Goal: Find specific page/section: Find specific page/section

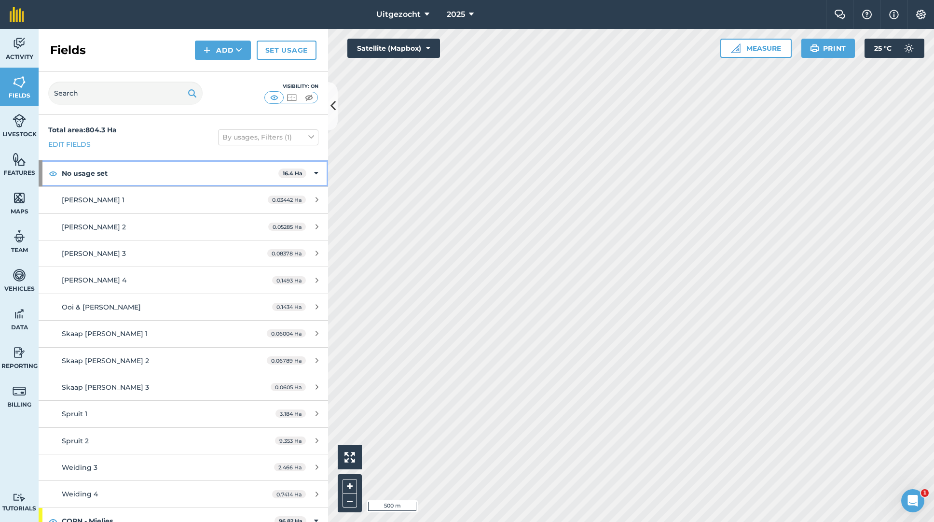
click at [314, 175] on icon at bounding box center [316, 173] width 4 height 11
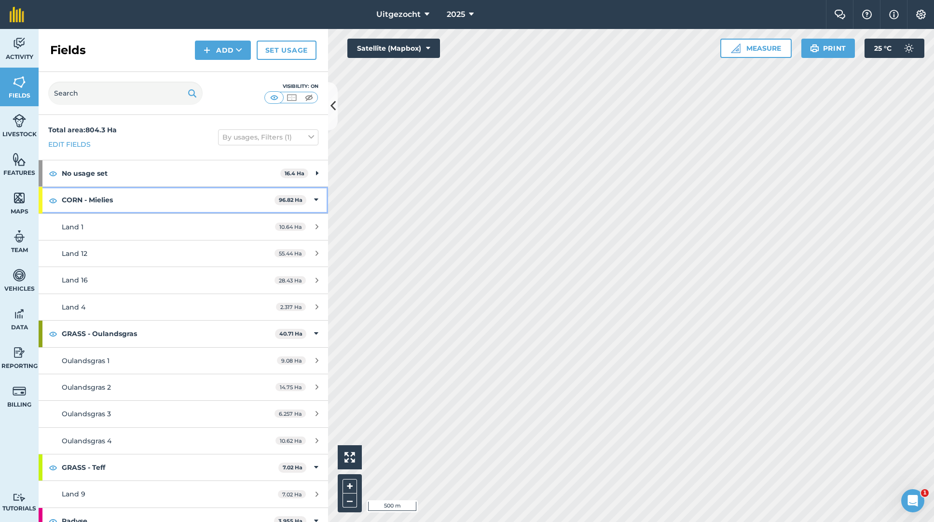
click at [314, 198] on icon at bounding box center [316, 200] width 4 height 11
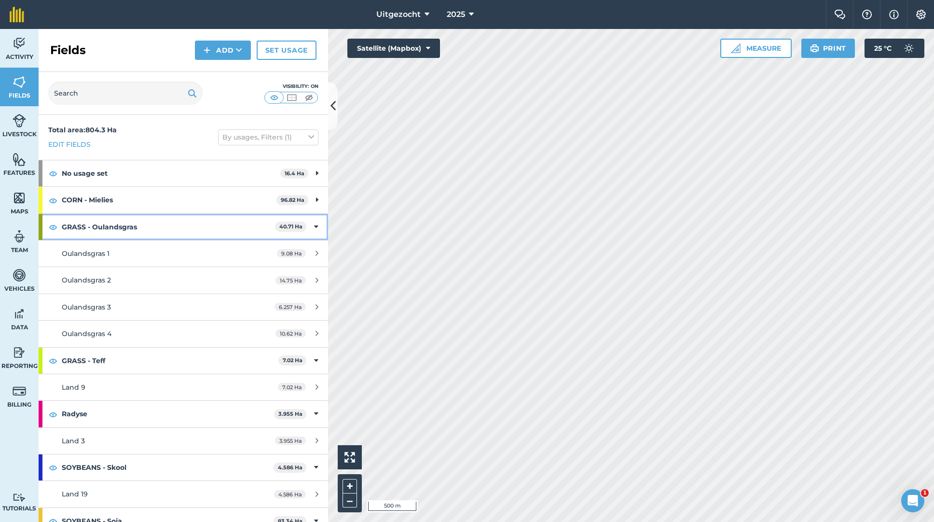
click at [314, 229] on icon at bounding box center [316, 227] width 4 height 11
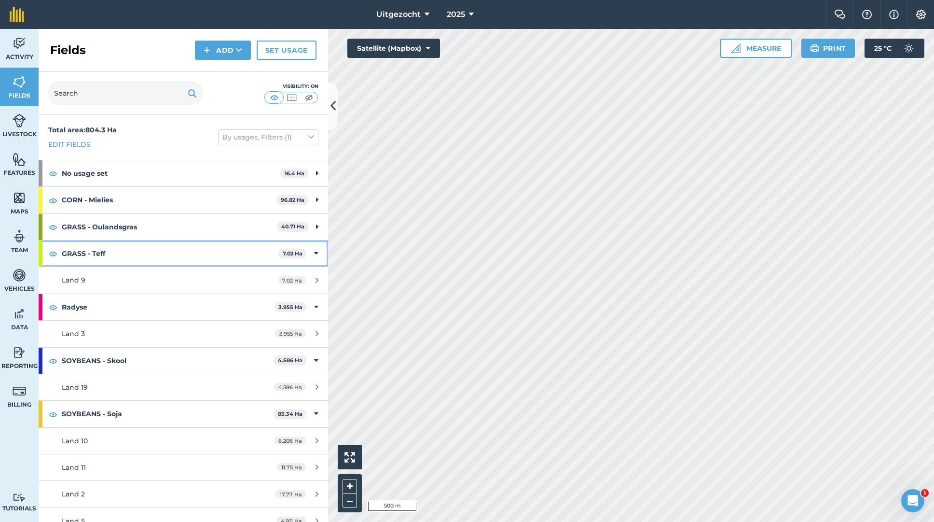
click at [314, 253] on icon at bounding box center [316, 253] width 4 height 11
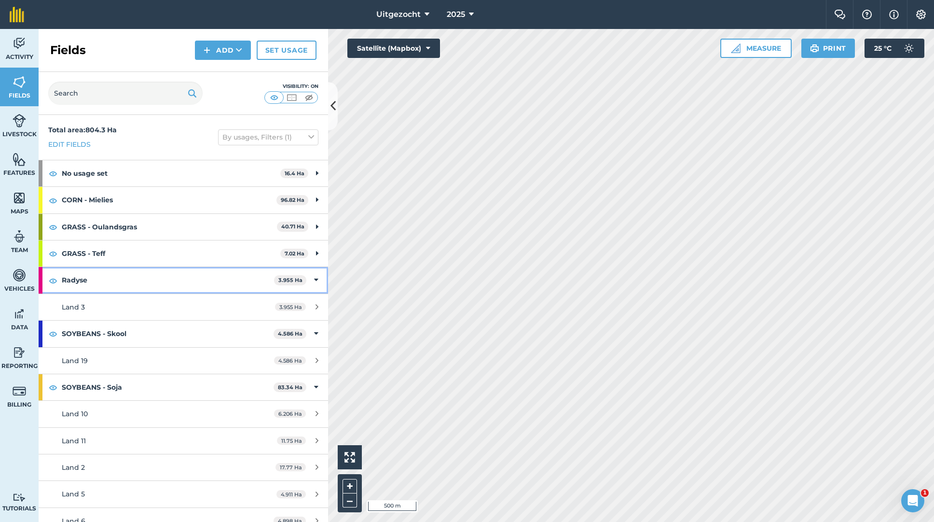
click at [312, 281] on div "Radyse 3.955 Ha" at bounding box center [184, 280] width 290 height 26
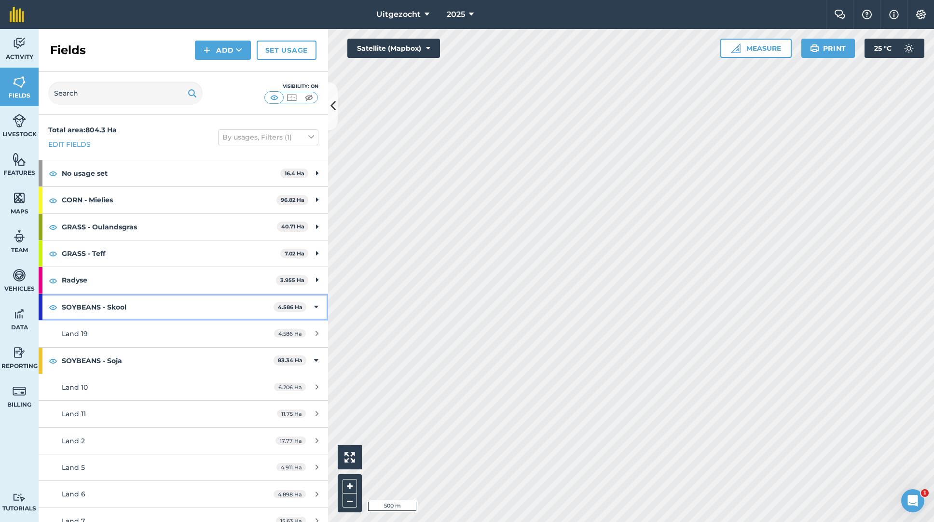
click at [312, 306] on div "SOYBEANS - Skool 4.586 Ha" at bounding box center [184, 307] width 290 height 26
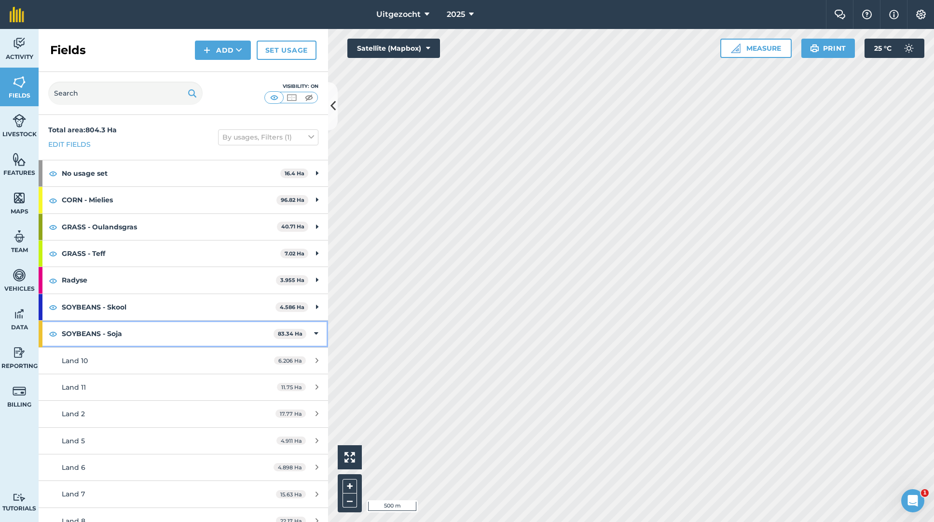
click at [312, 333] on div "SOYBEANS - Soja 83.34 Ha" at bounding box center [184, 333] width 290 height 26
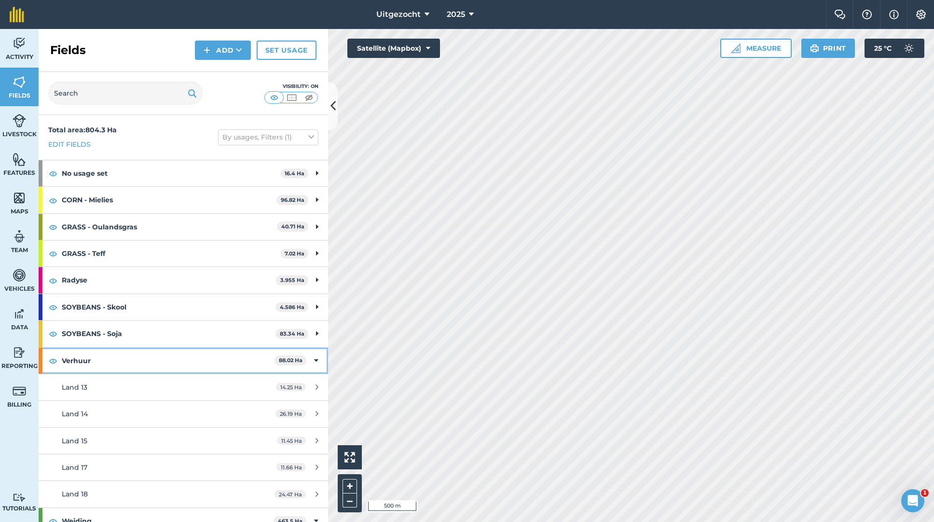
click at [314, 360] on icon at bounding box center [316, 360] width 4 height 11
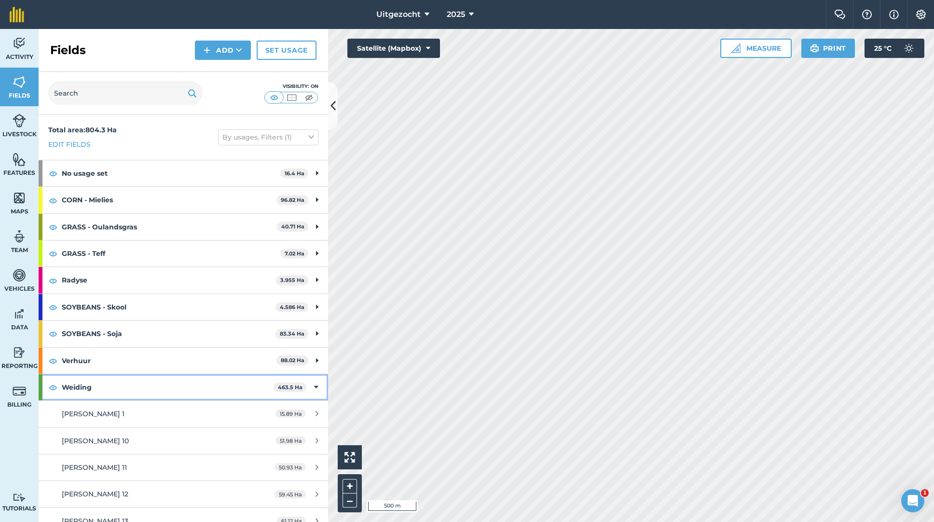
click at [314, 387] on icon at bounding box center [316, 387] width 4 height 11
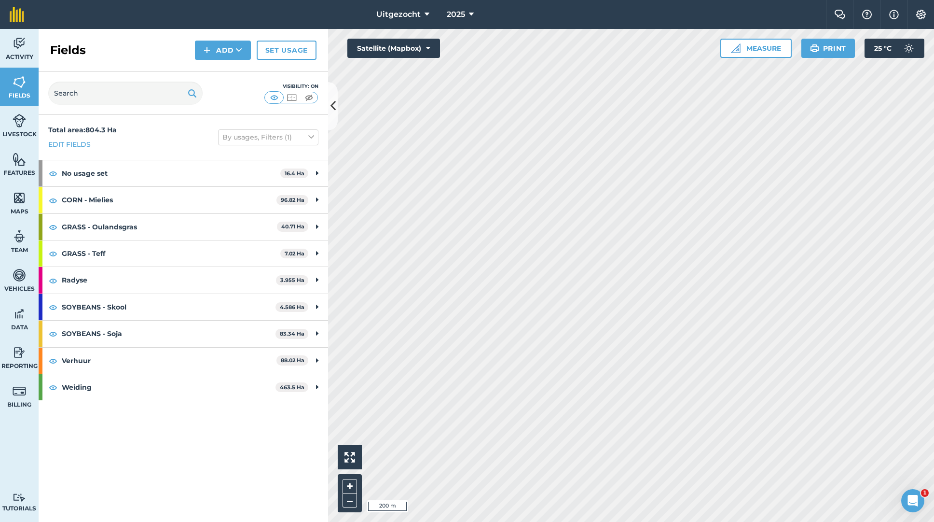
click at [258, 500] on div "Total area : 804.3 Ha Edit fields By usages, Filters (1) No usage set 16.4 [PER…" at bounding box center [184, 318] width 290 height 407
